Goal: Task Accomplishment & Management: Complete application form

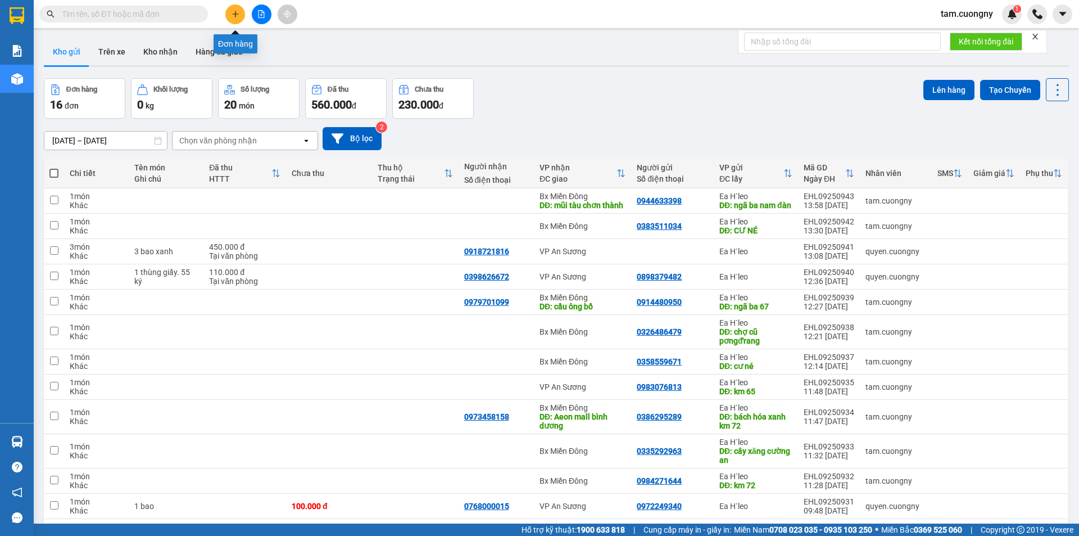
click at [244, 13] on button at bounding box center [235, 14] width 20 height 20
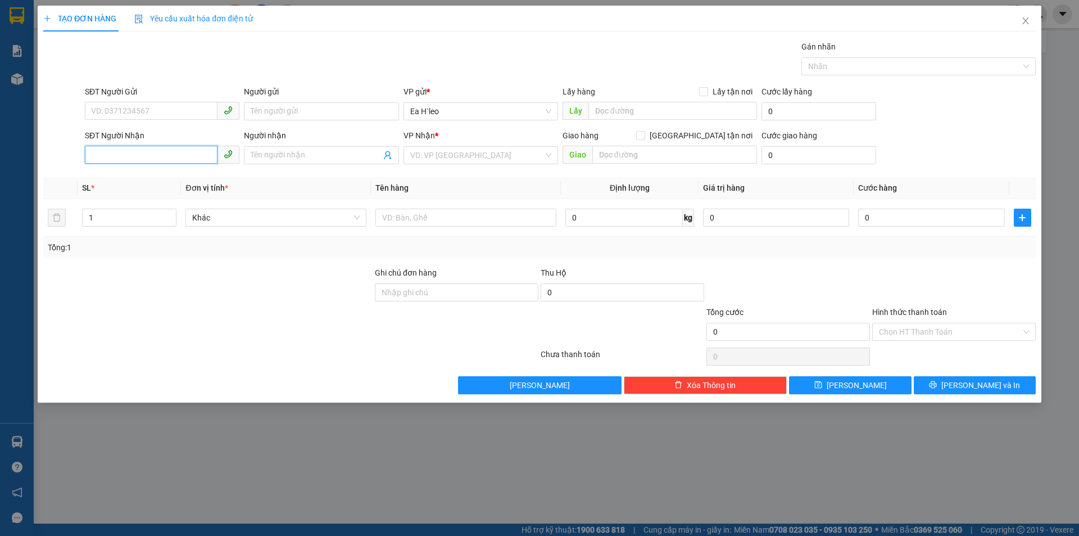
click at [184, 160] on input "SĐT Người Nhận" at bounding box center [151, 155] width 133 height 18
type input "0918546146"
click at [274, 157] on input "Người nhận" at bounding box center [316, 155] width 130 height 12
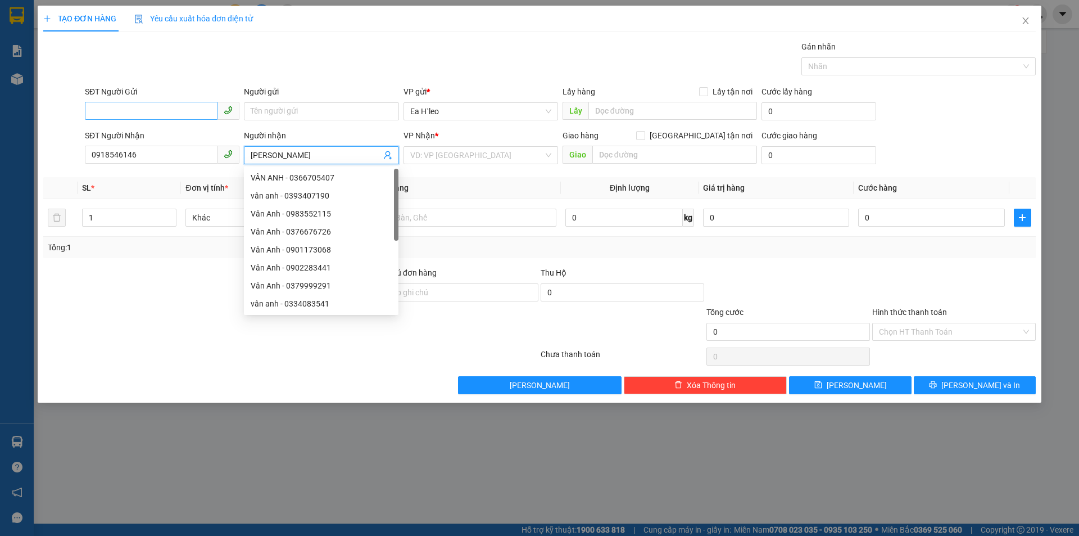
type input "[PERSON_NAME]"
click at [191, 108] on input "SĐT Người Gửi" at bounding box center [151, 111] width 133 height 18
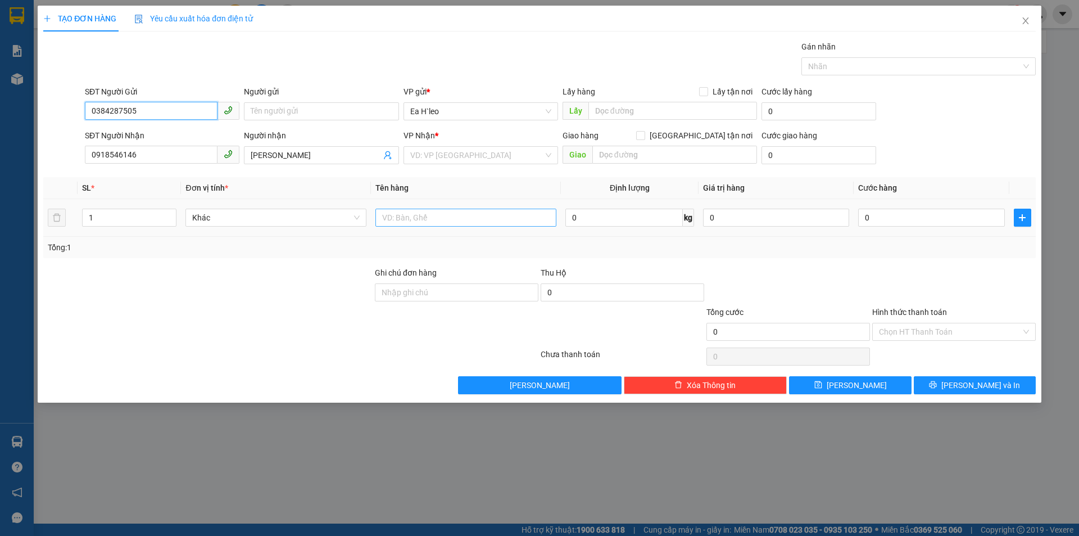
type input "0384287505"
click at [489, 215] on input "text" at bounding box center [466, 218] width 181 height 18
click at [454, 218] on input "text" at bounding box center [466, 218] width 181 height 18
type input "1 thùng giấy"
click at [480, 161] on input "search" at bounding box center [476, 155] width 133 height 17
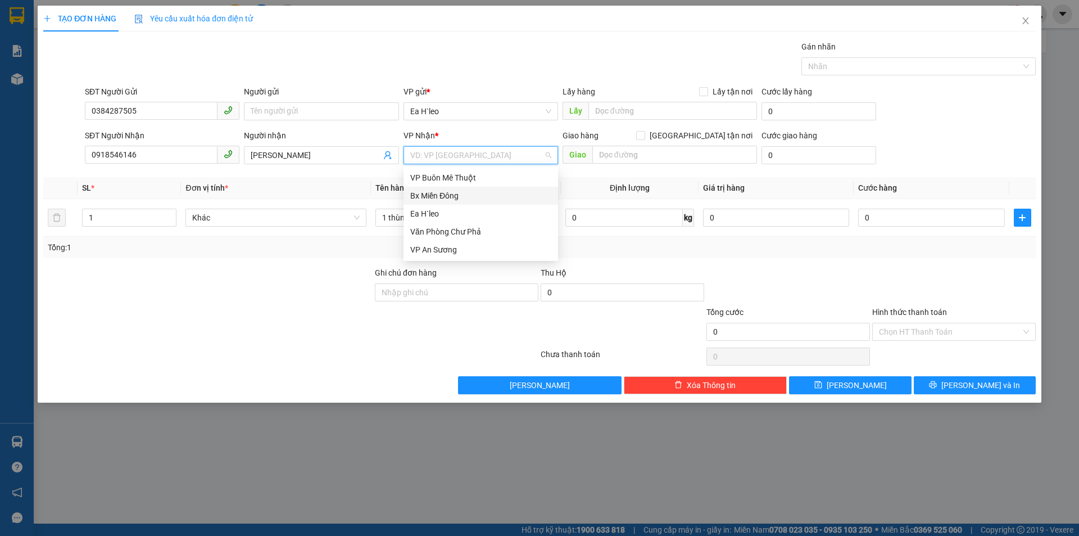
click at [458, 196] on div "Bx Miền Đông" at bounding box center [480, 195] width 141 height 12
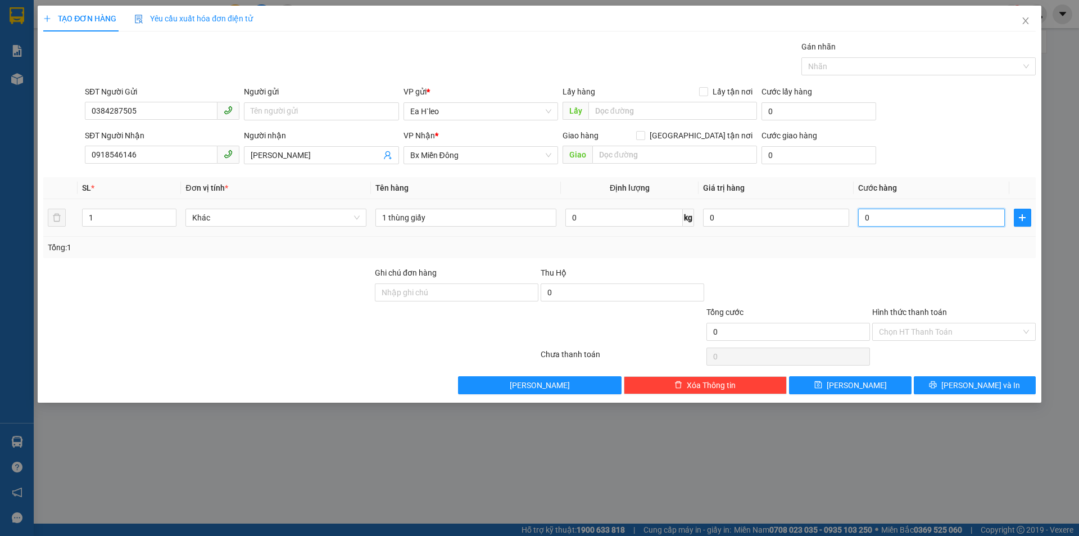
click at [932, 217] on input "0" at bounding box center [932, 218] width 146 height 18
click at [879, 220] on input "0" at bounding box center [932, 218] width 146 height 18
type input "3"
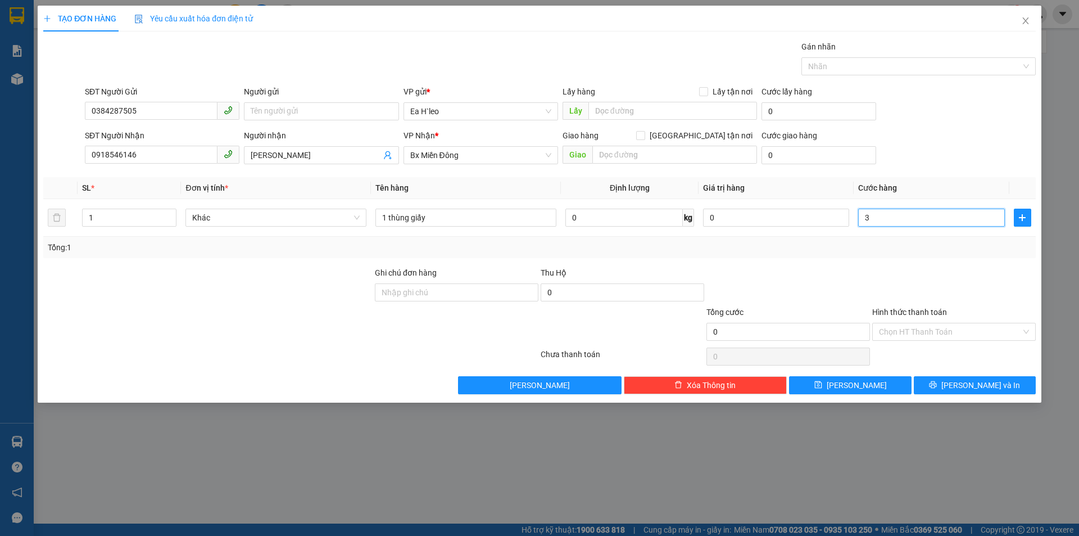
type input "3"
type input "30"
type input "300"
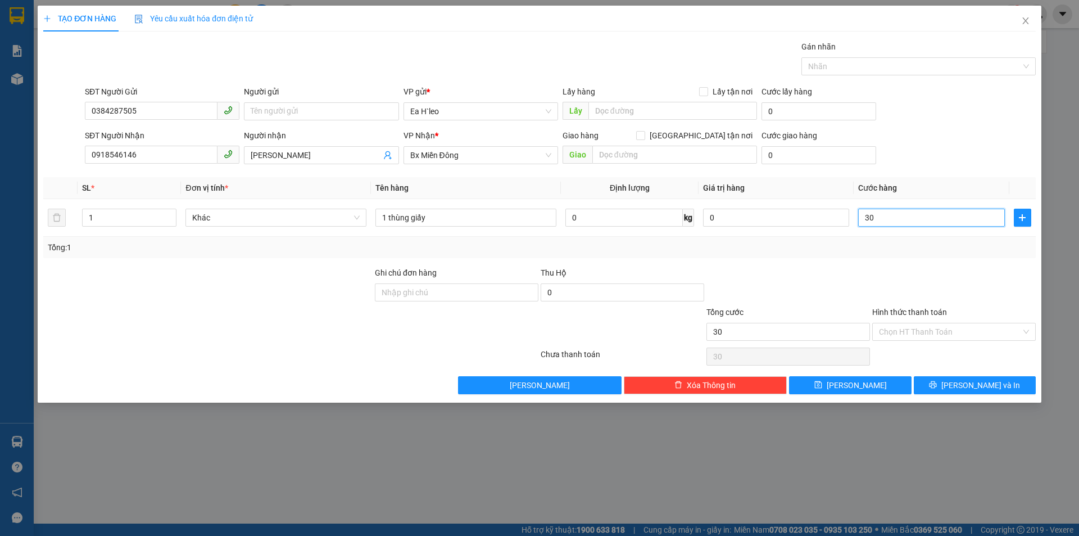
type input "300"
type input "3.000"
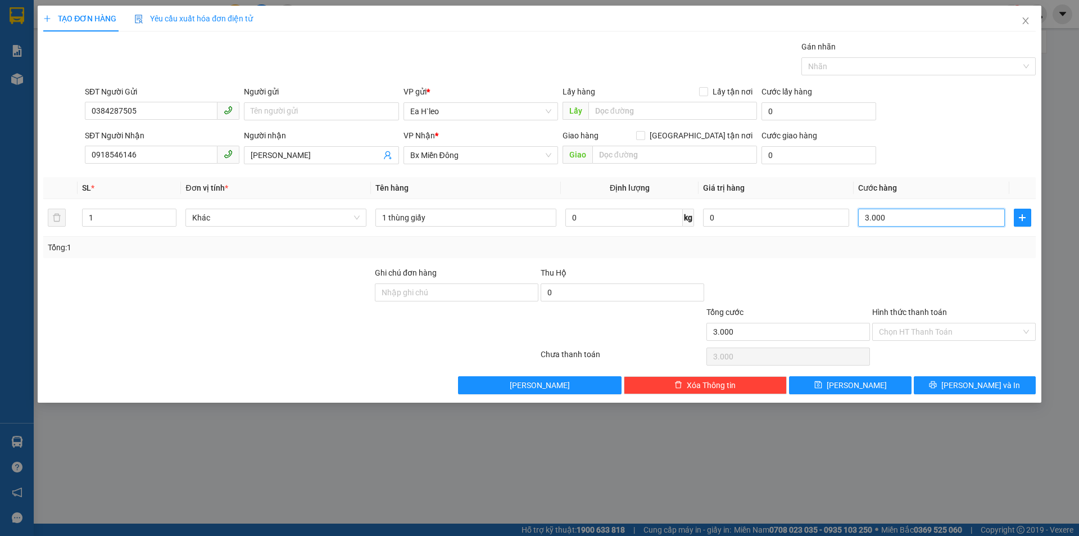
type input "30.000"
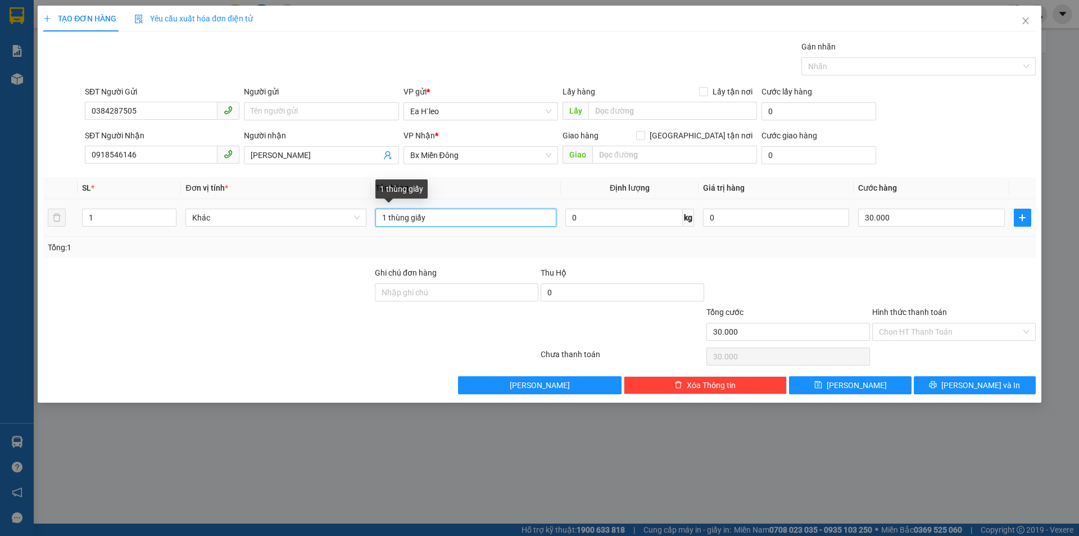
click at [435, 217] on input "1 thùng giấy" at bounding box center [466, 218] width 181 height 18
type input "1 thùng giấy. 13 ký"
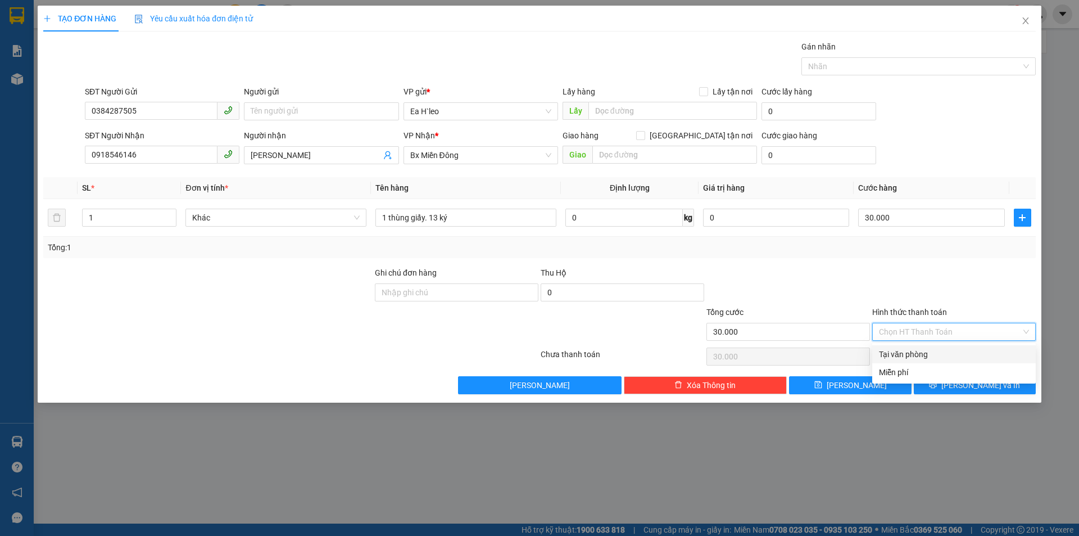
click at [954, 335] on input "Hình thức thanh toán" at bounding box center [950, 331] width 142 height 17
click at [920, 353] on div "Tại văn phòng" at bounding box center [954, 354] width 150 height 12
type input "0"
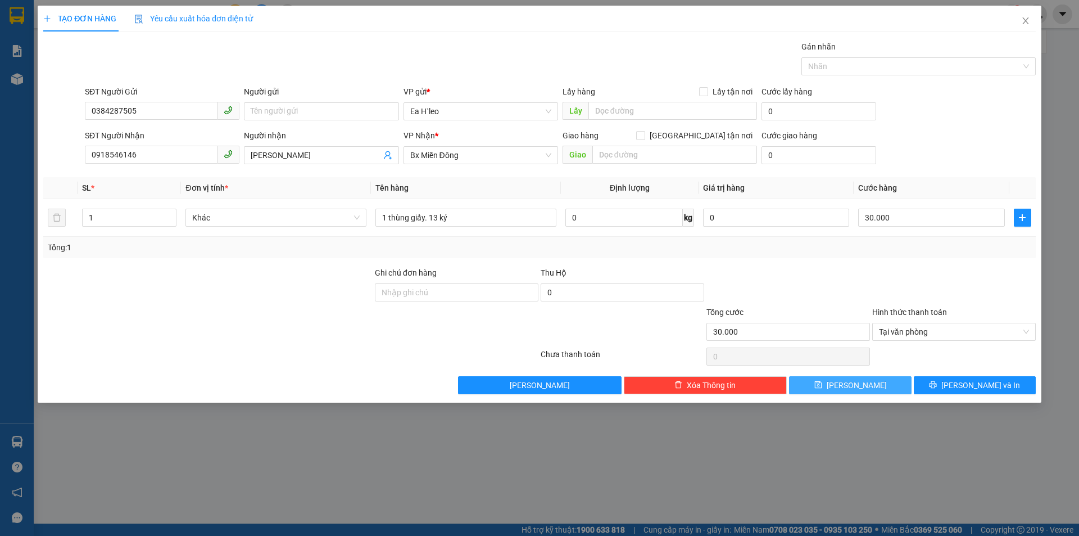
click at [879, 382] on button "[PERSON_NAME]" at bounding box center [850, 385] width 122 height 18
type input "0"
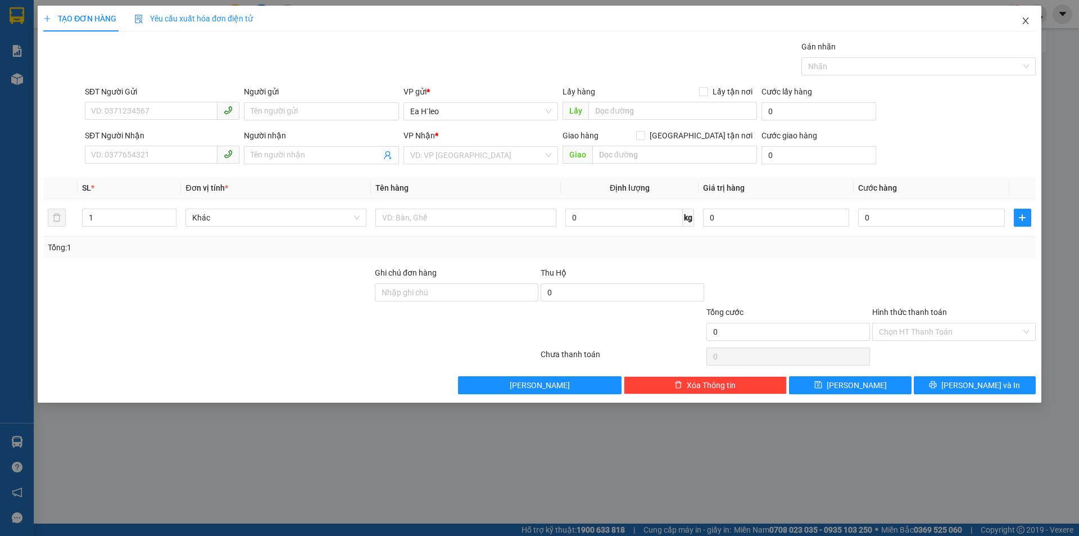
click at [1024, 20] on icon "close" at bounding box center [1026, 20] width 6 height 7
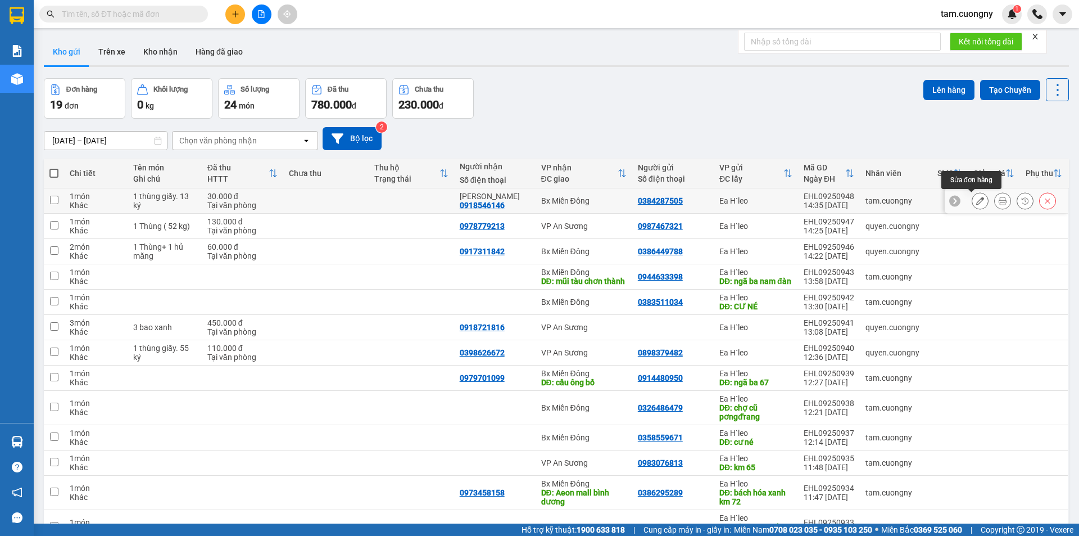
click at [977, 201] on icon at bounding box center [981, 201] width 8 height 8
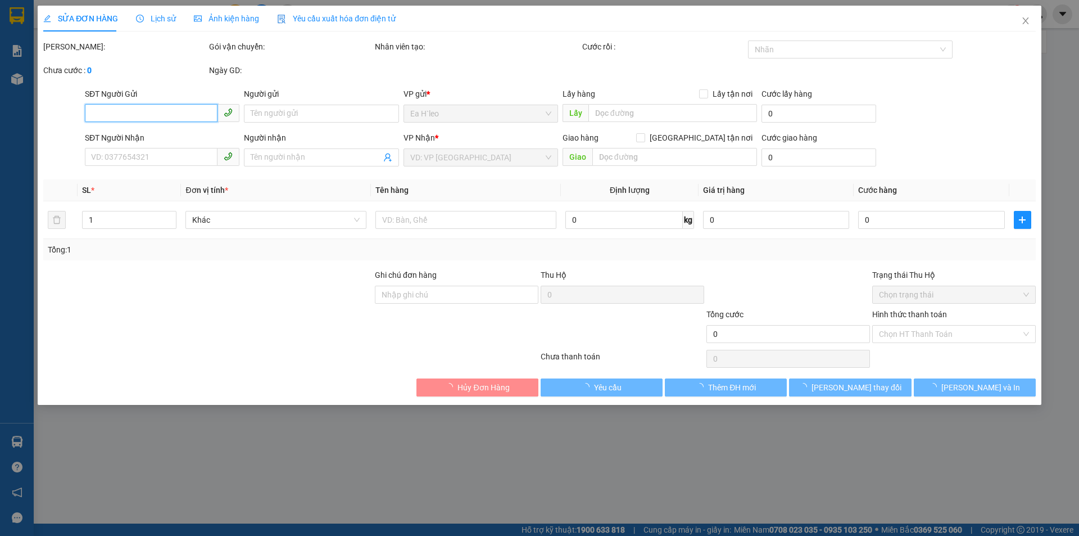
type input "0384287505"
type input "0918546146"
type input "[PERSON_NAME]"
type input "30.000"
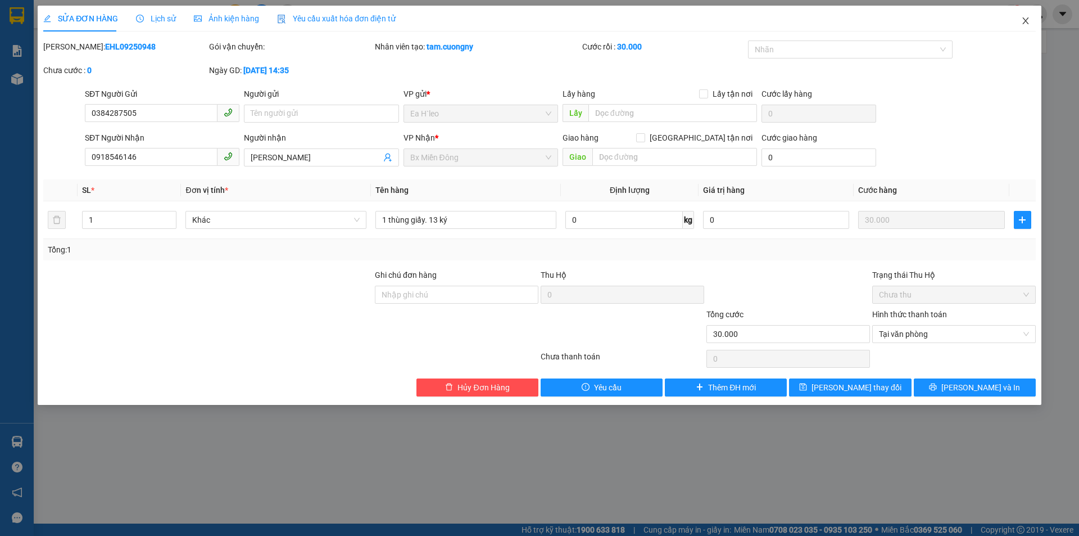
click at [1029, 22] on icon "close" at bounding box center [1026, 20] width 9 height 9
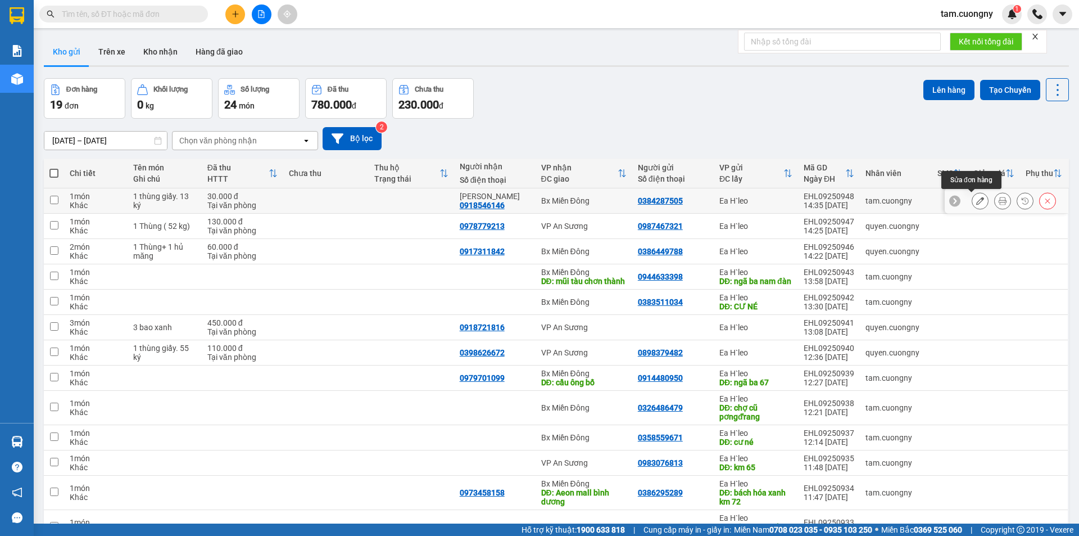
click at [977, 199] on icon at bounding box center [981, 201] width 8 height 8
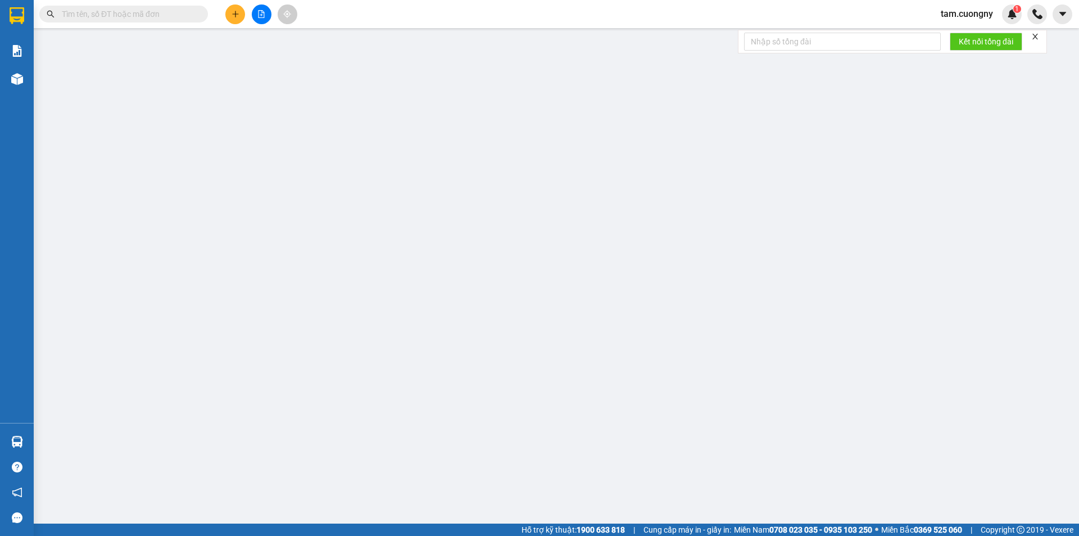
type input "0384287505"
type input "0918546146"
type input "[PERSON_NAME]"
type input "30.000"
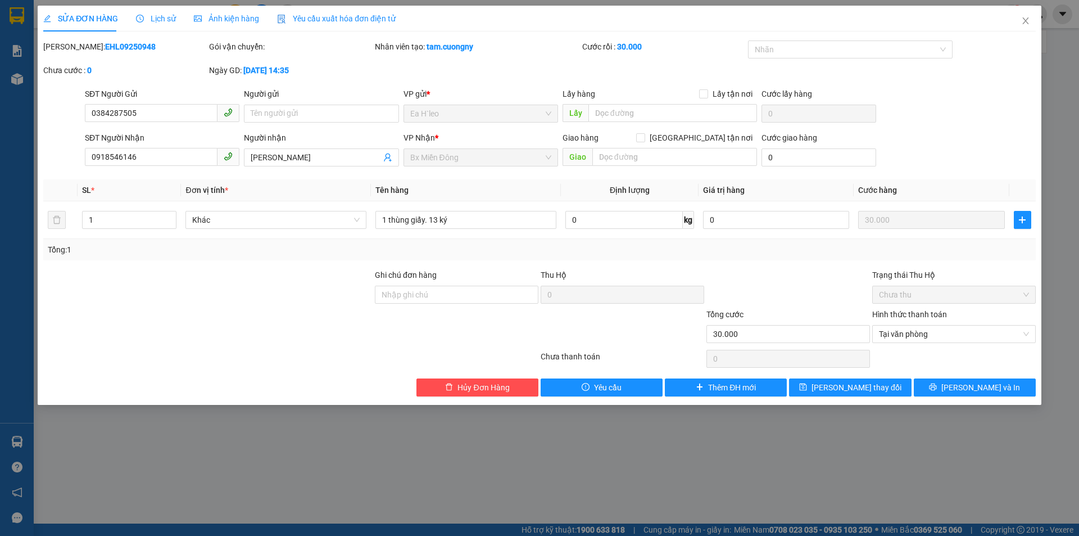
click at [327, 318] on div at bounding box center [208, 327] width 332 height 39
click at [1027, 24] on icon "close" at bounding box center [1026, 20] width 9 height 9
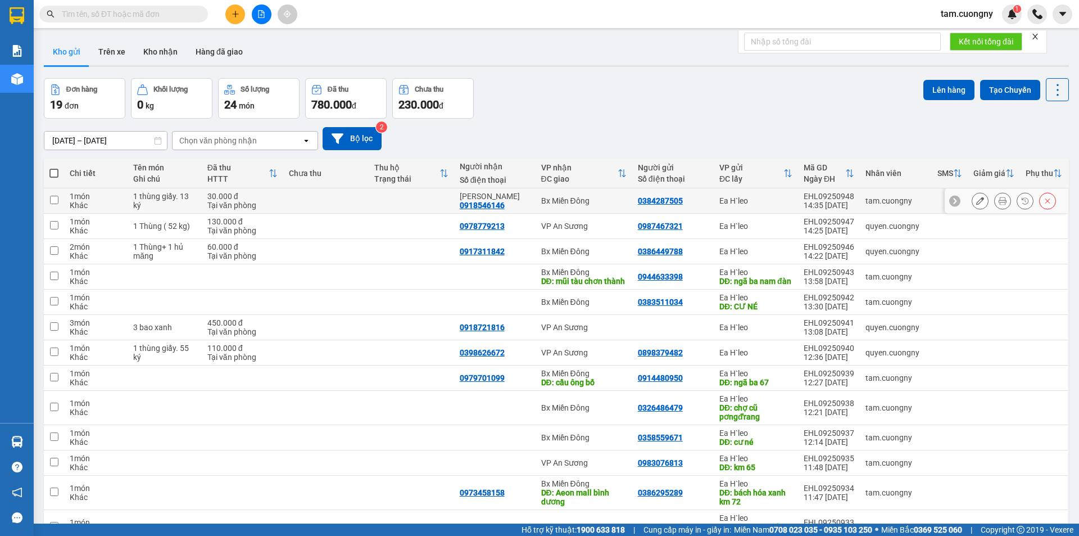
click at [977, 204] on icon at bounding box center [981, 201] width 8 height 8
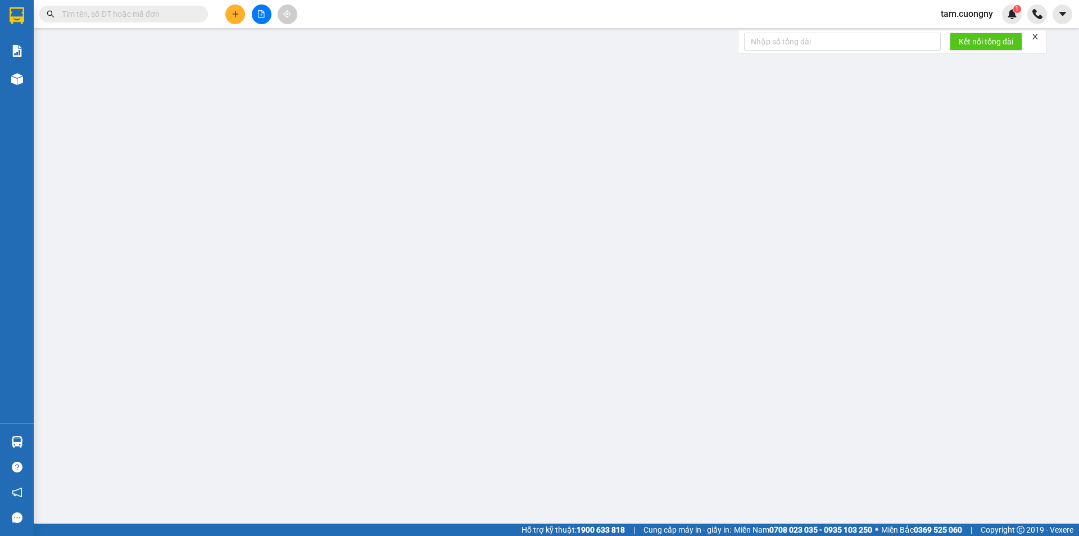
type input "0384287505"
type input "0918546146"
type input "[PERSON_NAME]"
type input "30.000"
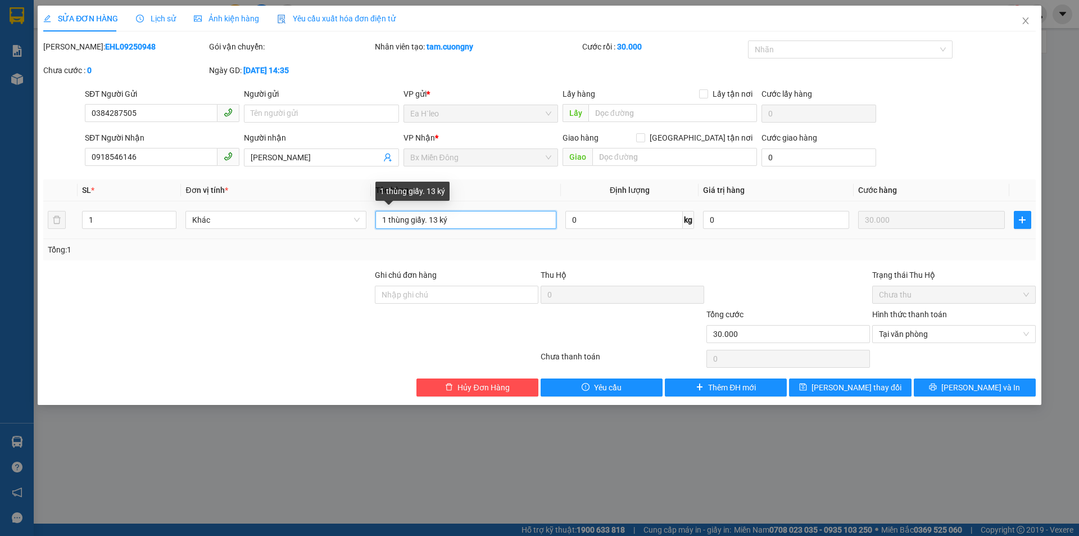
click at [478, 222] on input "1 thùng giấy. 13 ký" at bounding box center [466, 220] width 181 height 18
click at [1024, 19] on icon "close" at bounding box center [1026, 20] width 6 height 7
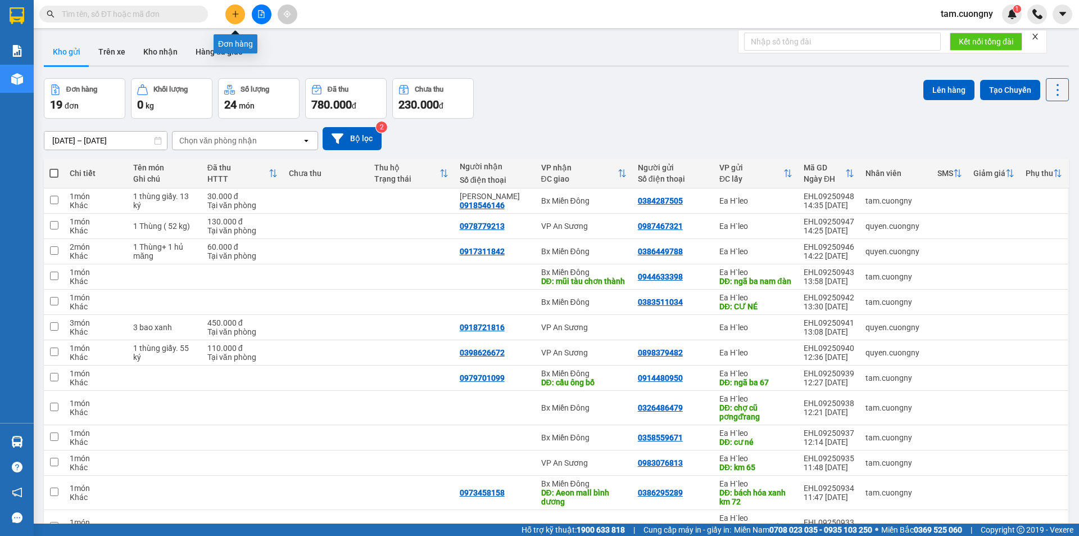
click at [236, 10] on icon "plus" at bounding box center [236, 14] width 8 height 8
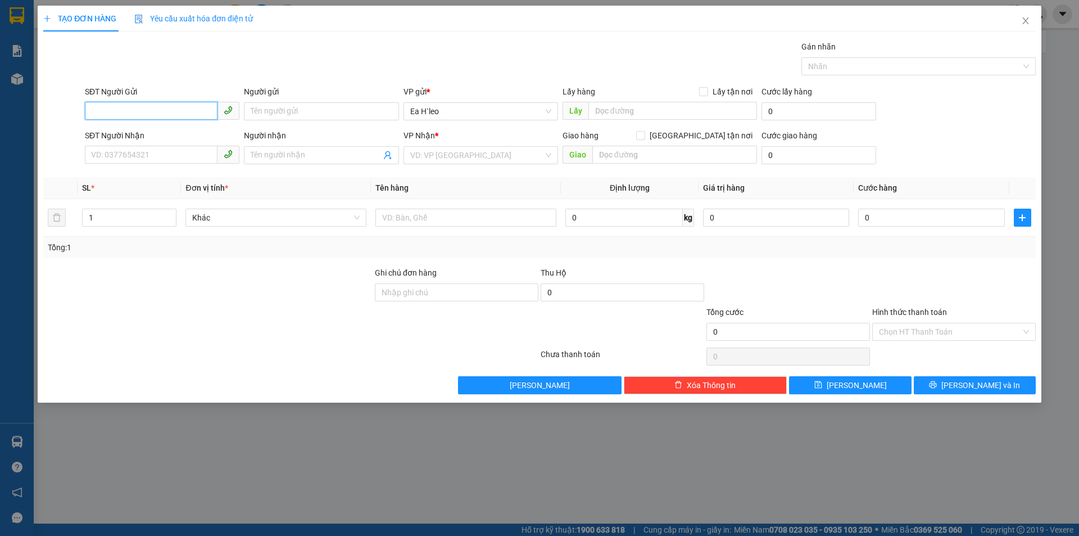
click at [192, 111] on input "SĐT Người Gửi" at bounding box center [151, 111] width 133 height 18
type input "0945143447"
click at [637, 112] on input "text" at bounding box center [673, 111] width 169 height 18
type input "ngã ba nam đàn"
click at [494, 156] on input "search" at bounding box center [476, 155] width 133 height 17
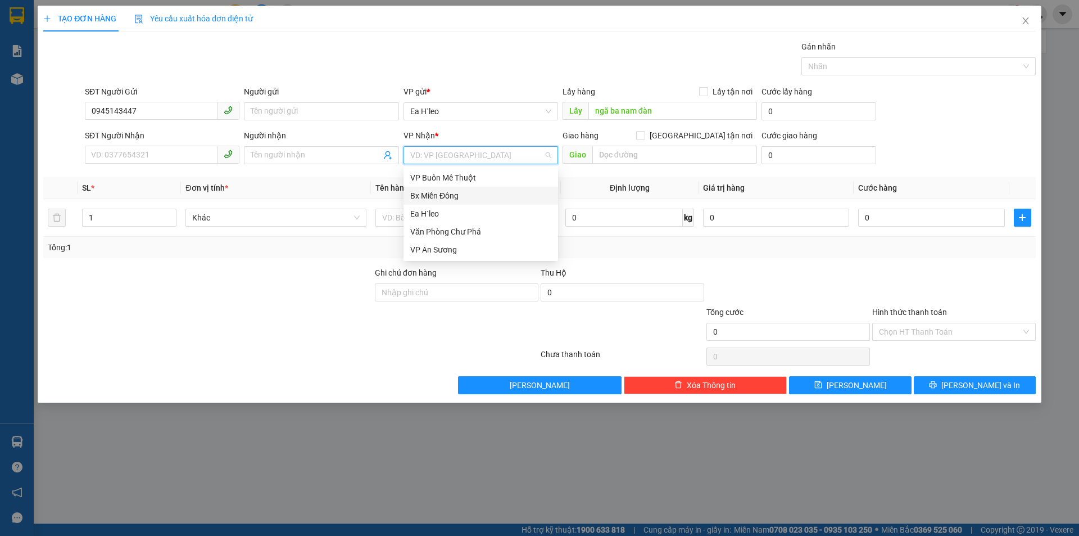
click at [449, 197] on div "Bx Miền Đông" at bounding box center [480, 195] width 141 height 12
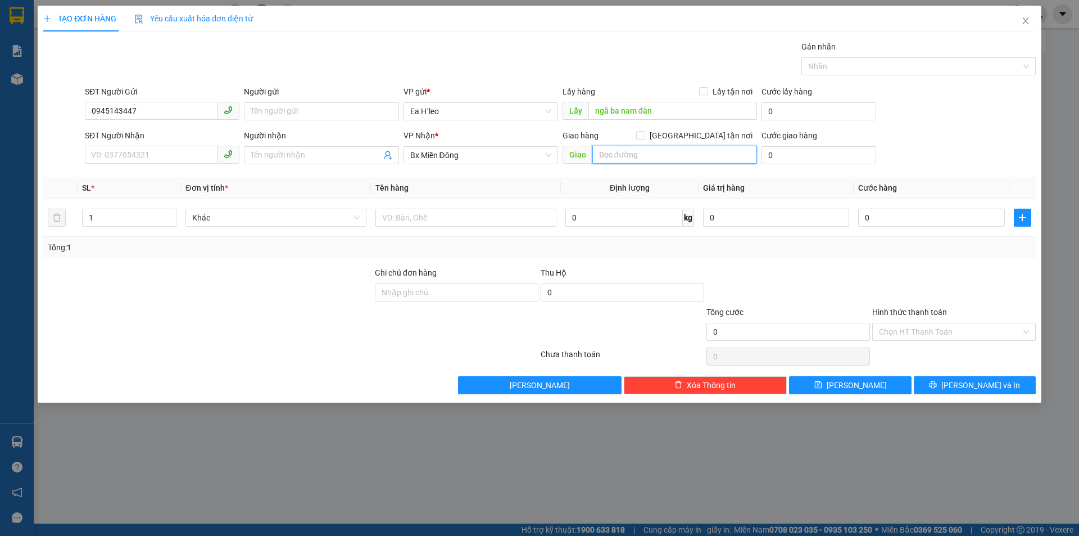
click at [643, 154] on input "text" at bounding box center [675, 155] width 165 height 18
type input "C"
type input "cầu vượt chơn thành"
click at [168, 111] on input "0945143447" at bounding box center [151, 111] width 133 height 18
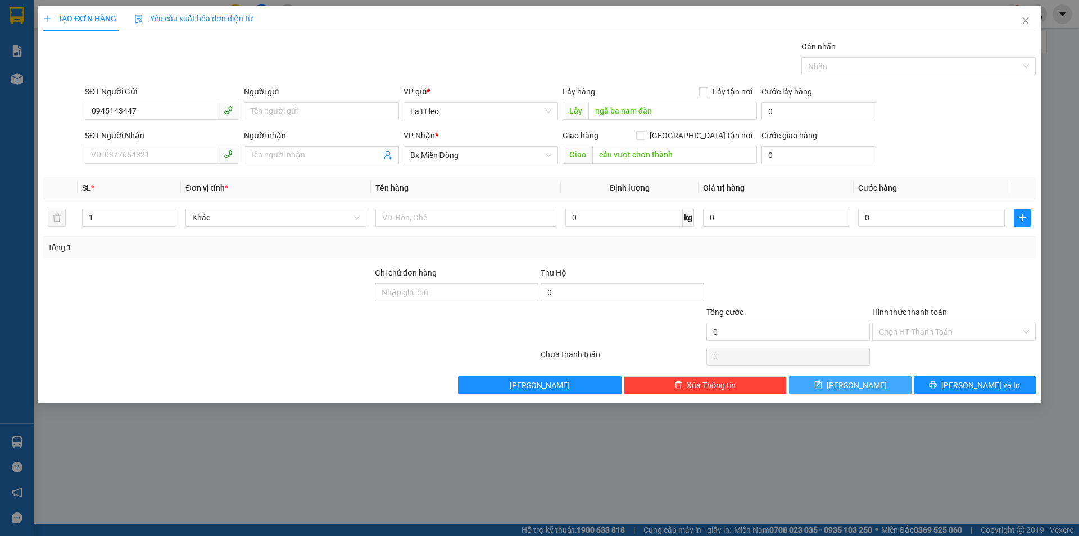
click at [876, 388] on button "[PERSON_NAME]" at bounding box center [850, 385] width 122 height 18
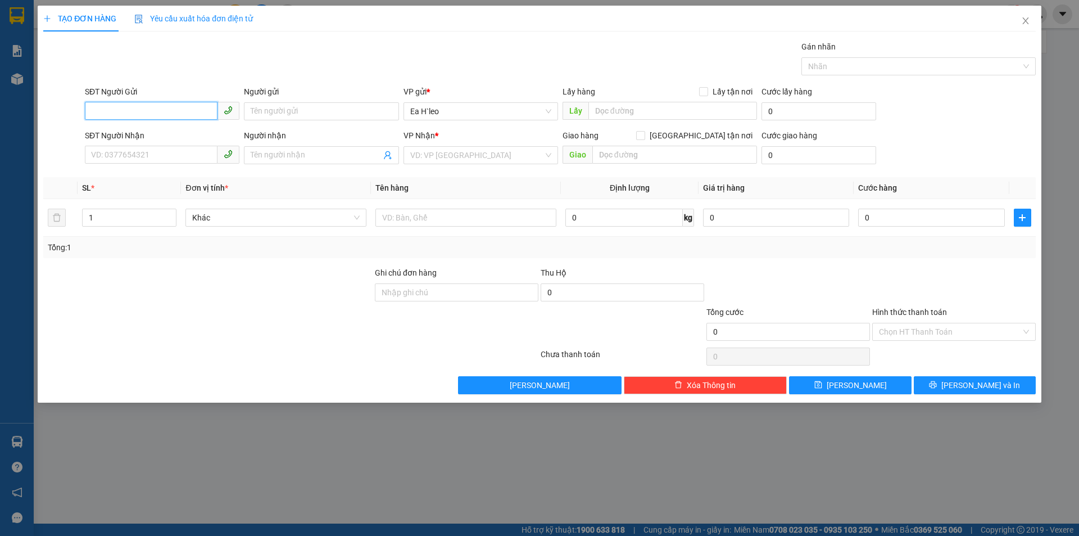
click at [181, 110] on input "SĐT Người Gửi" at bounding box center [151, 111] width 133 height 18
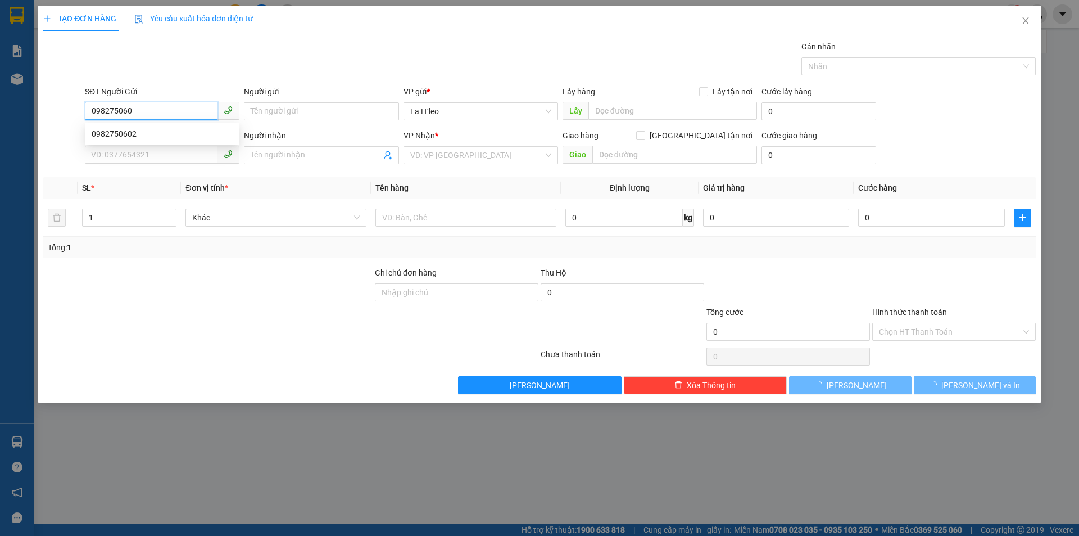
type input "0982750602"
click at [136, 134] on div "0982750602" at bounding box center [162, 134] width 141 height 12
type input "0344787602"
type input "Tâm"
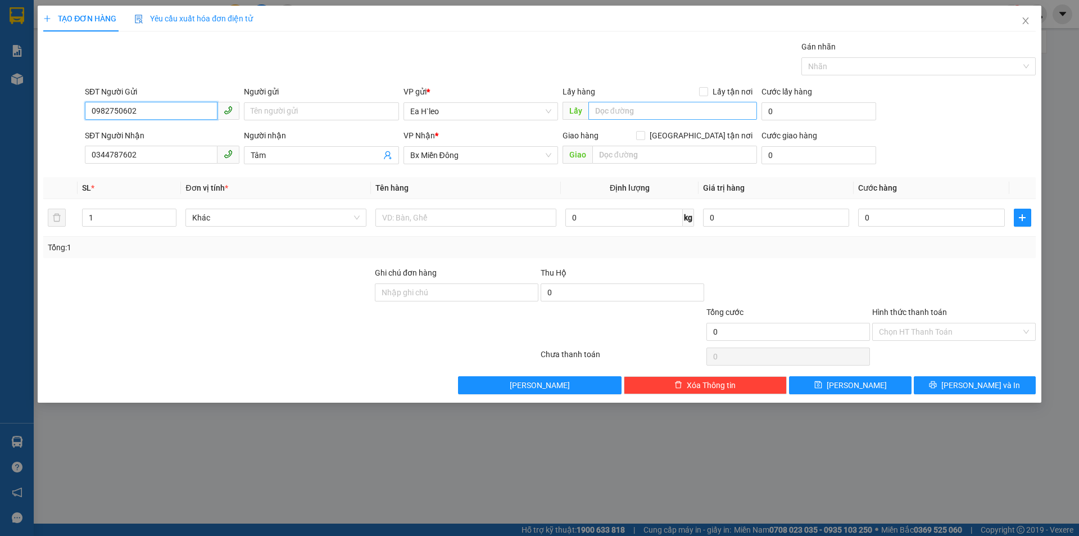
type input "0982750602"
click at [613, 112] on input "text" at bounding box center [673, 111] width 169 height 18
type input "ngã ba 67"
click at [866, 389] on button "[PERSON_NAME]" at bounding box center [850, 385] width 122 height 18
click at [1028, 22] on icon "close" at bounding box center [1026, 20] width 9 height 9
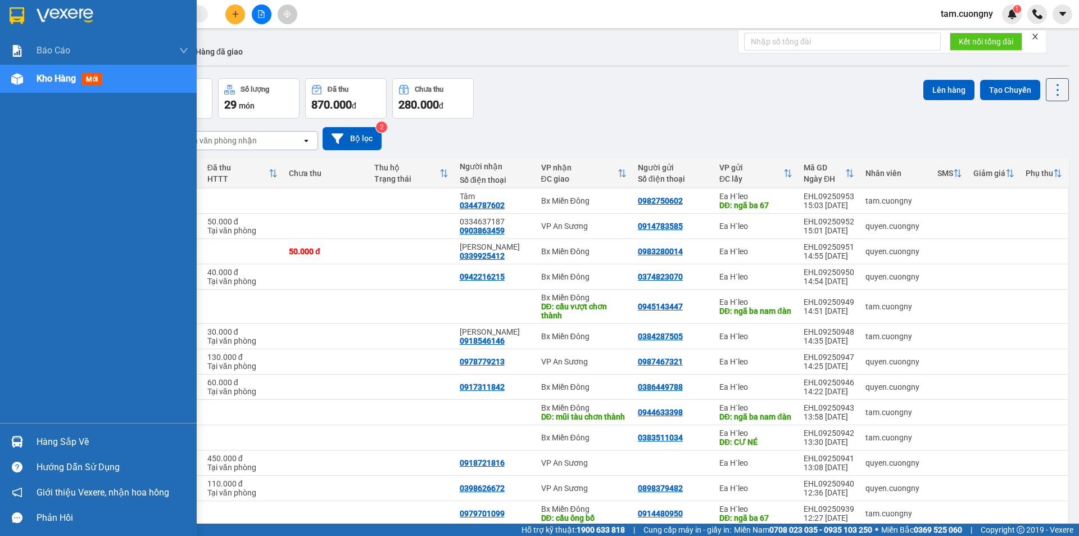
click at [20, 10] on img at bounding box center [17, 15] width 15 height 17
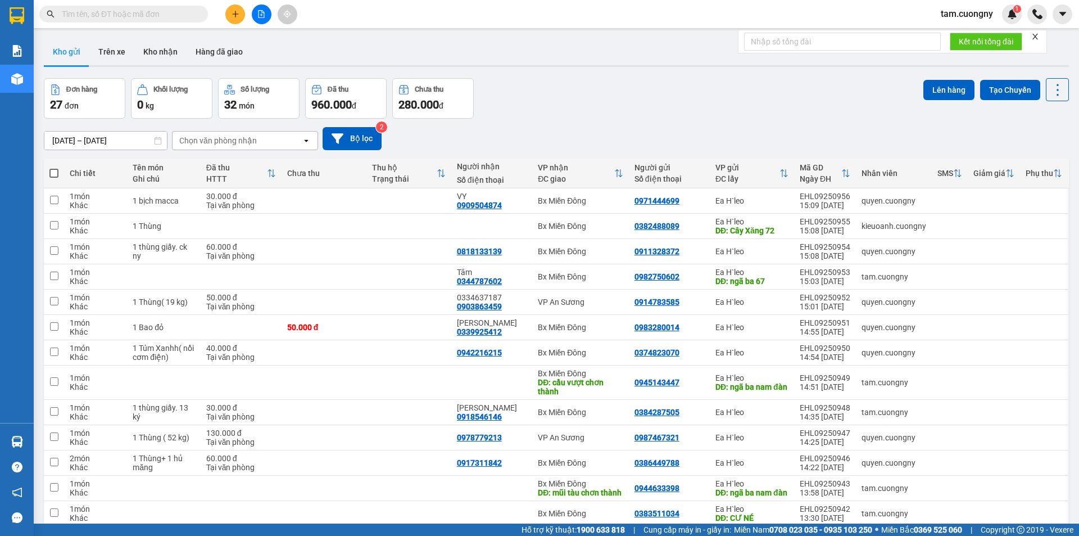
click at [237, 9] on button at bounding box center [235, 14] width 20 height 20
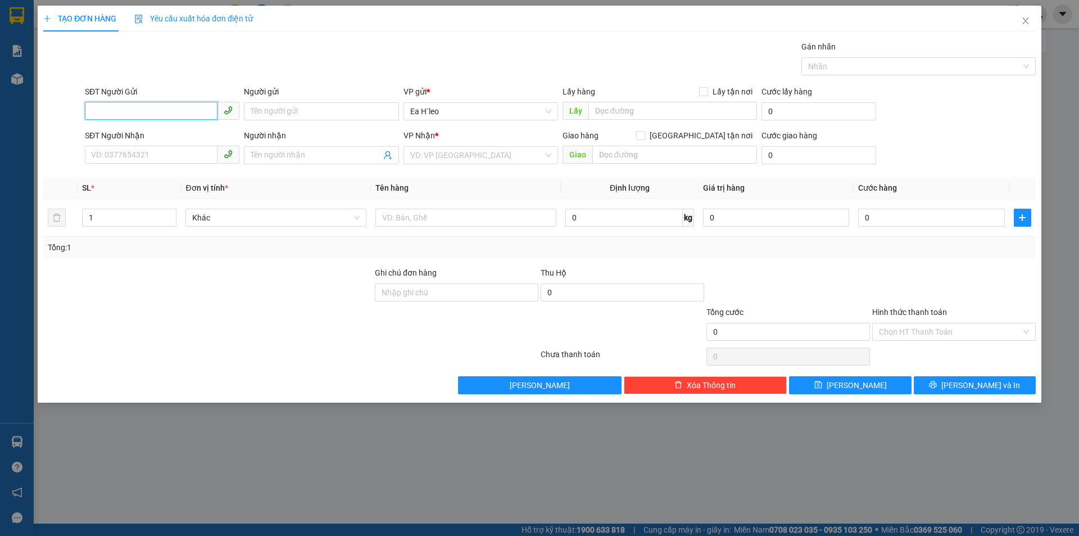
paste input "0364692636"
type input "0364692636"
drag, startPoint x: 134, startPoint y: 133, endPoint x: 433, endPoint y: 132, distance: 299.7
click at [135, 133] on div "0364692636" at bounding box center [162, 134] width 141 height 12
type input "0933001469"
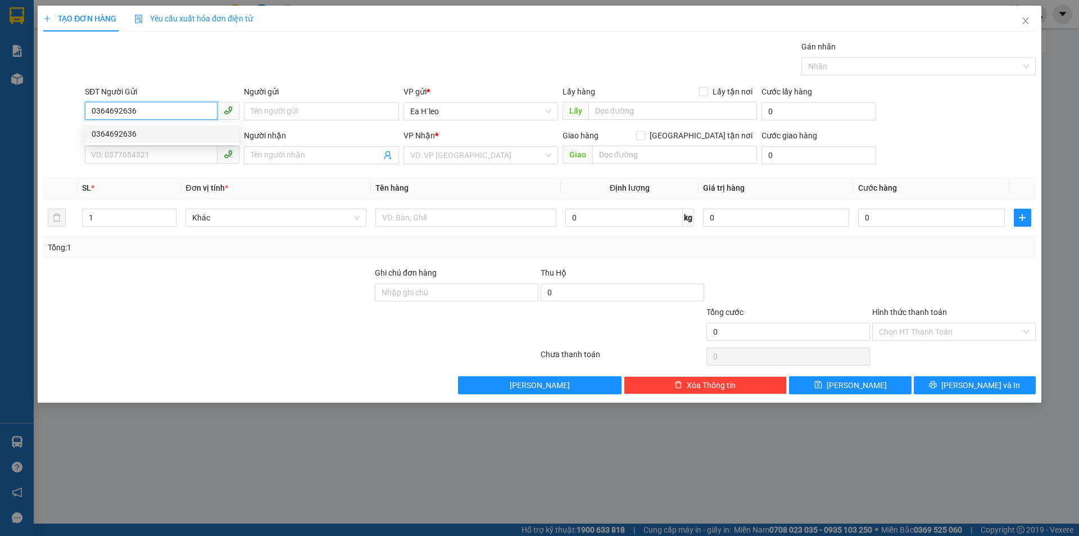
type input "Thành"
type input "0364692636"
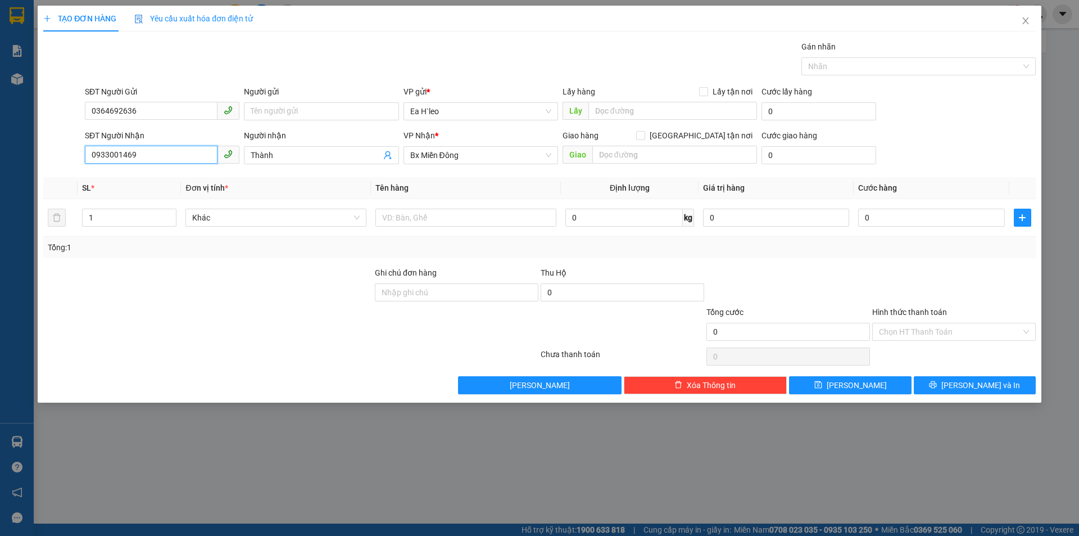
drag, startPoint x: 166, startPoint y: 153, endPoint x: 15, endPoint y: 149, distance: 150.7
click at [13, 155] on div "TẠO ĐƠN HÀNG Yêu cầu xuất hóa đơn điện tử Transit Pickup Surcharge Ids Transit …" at bounding box center [539, 268] width 1079 height 536
click at [290, 161] on span "Thành" at bounding box center [321, 155] width 155 height 18
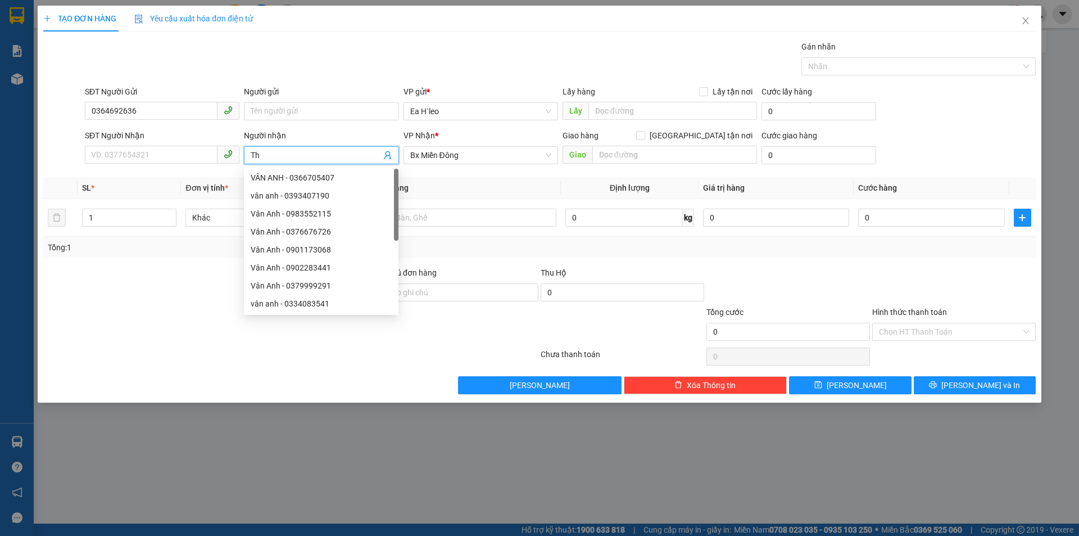
type input "T"
click at [634, 114] on input "text" at bounding box center [673, 111] width 169 height 18
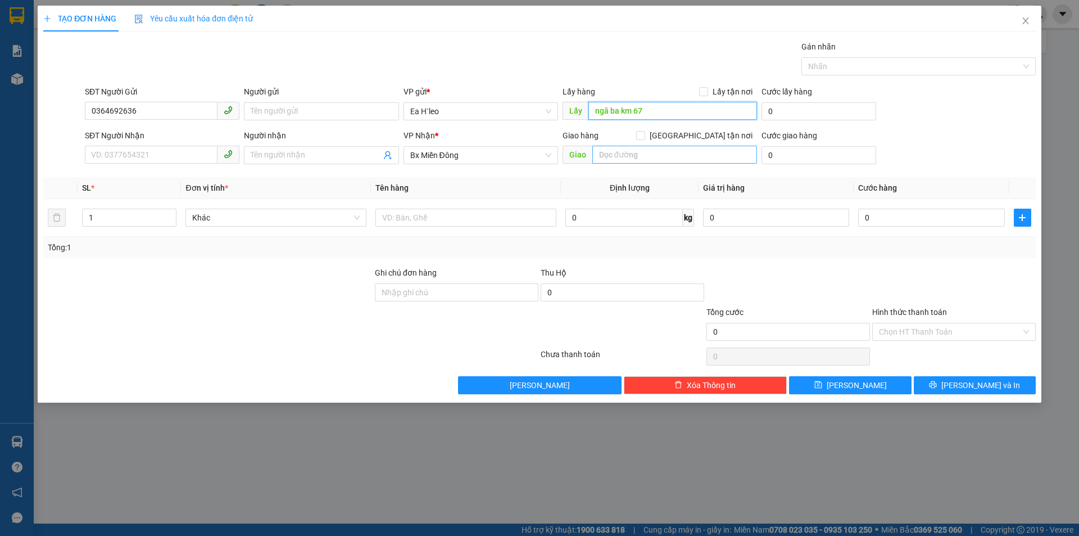
type input "ngã ba km 67"
click at [634, 160] on input "text" at bounding box center [675, 155] width 165 height 18
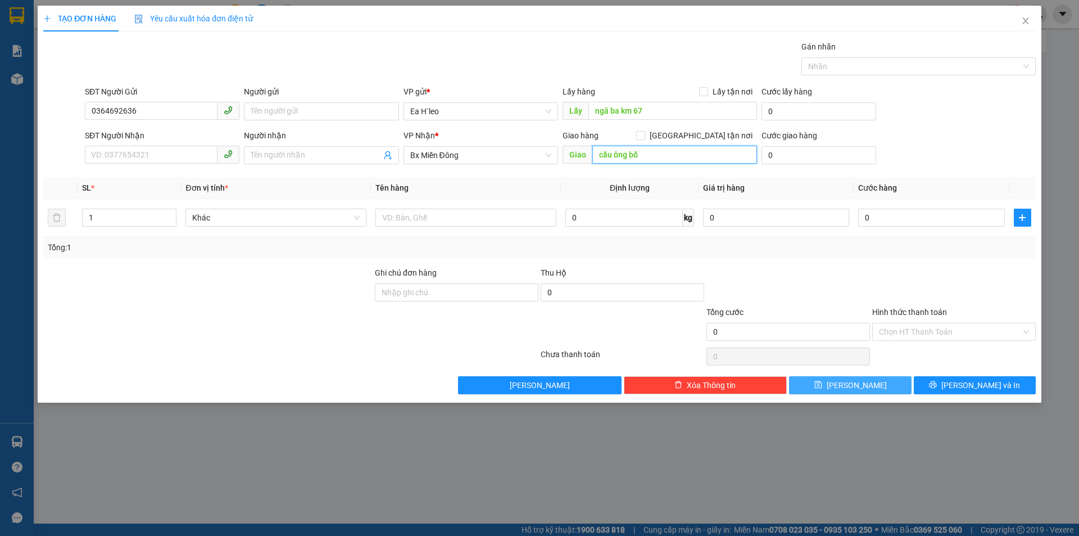
type input "cầu ông bố"
click at [821, 386] on button "[PERSON_NAME]" at bounding box center [850, 385] width 122 height 18
